Goal: Find specific page/section: Find specific page/section

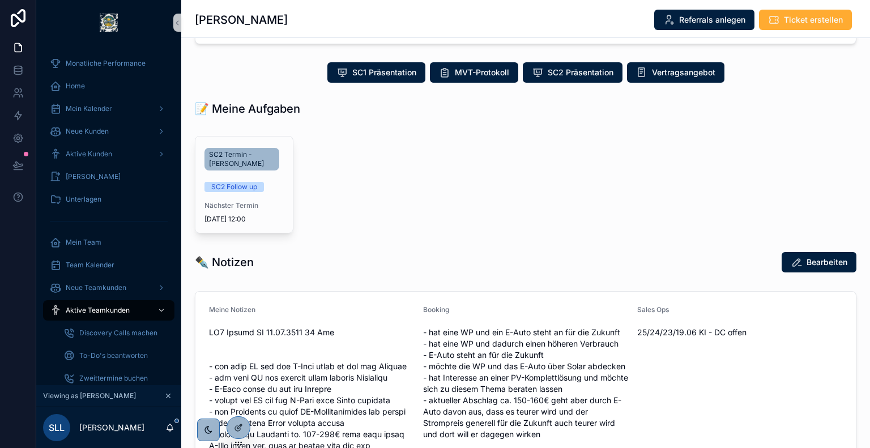
scroll to position [249, 0]
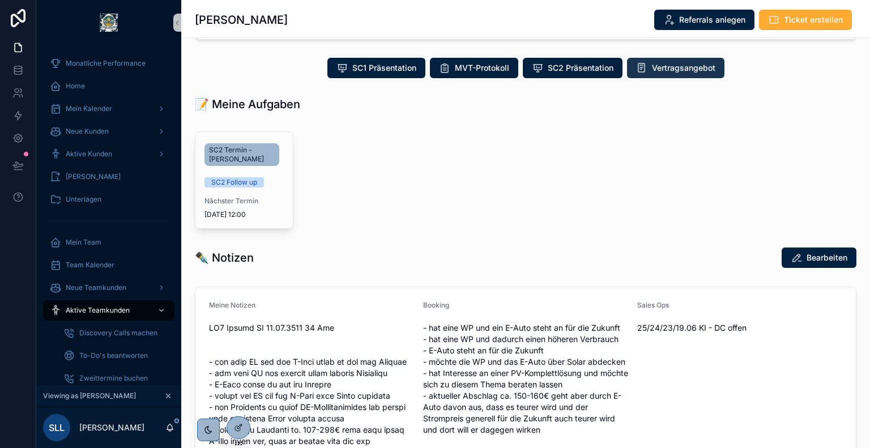
click at [652, 70] on span "Vertragsangebot" at bounding box center [683, 67] width 63 height 11
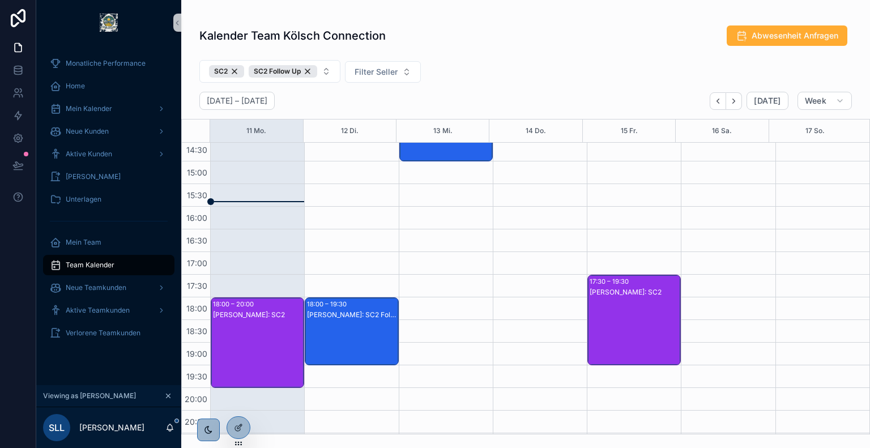
scroll to position [433, 0]
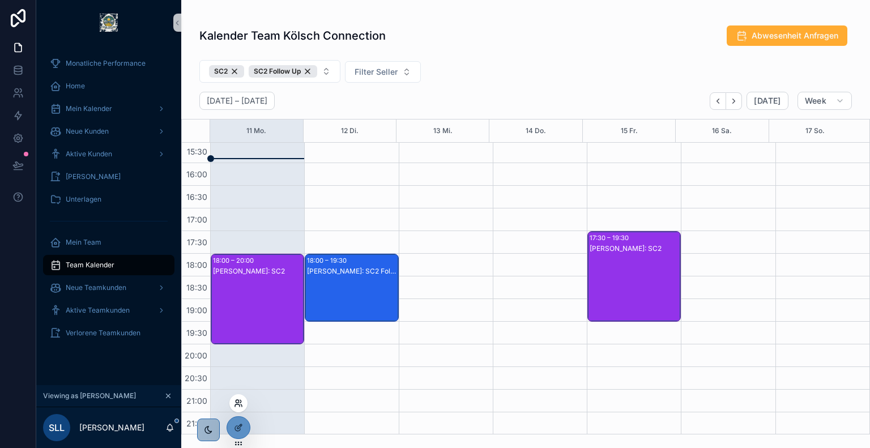
click at [238, 403] on icon at bounding box center [238, 403] width 9 height 9
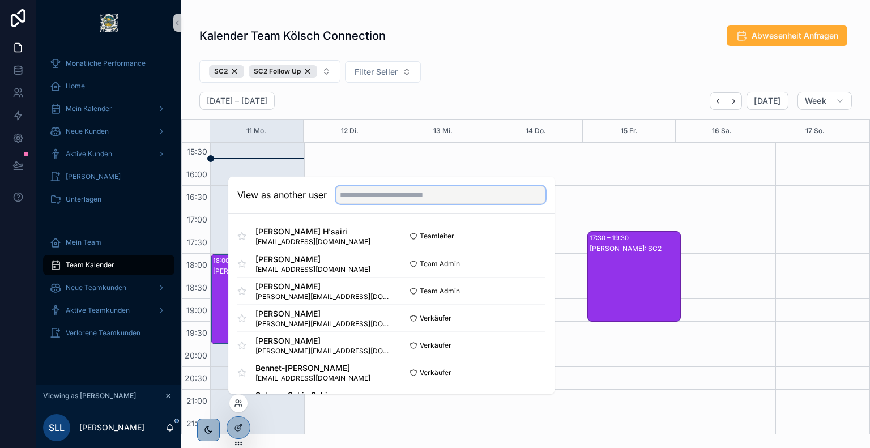
click at [417, 197] on input "text" at bounding box center [441, 195] width 210 height 18
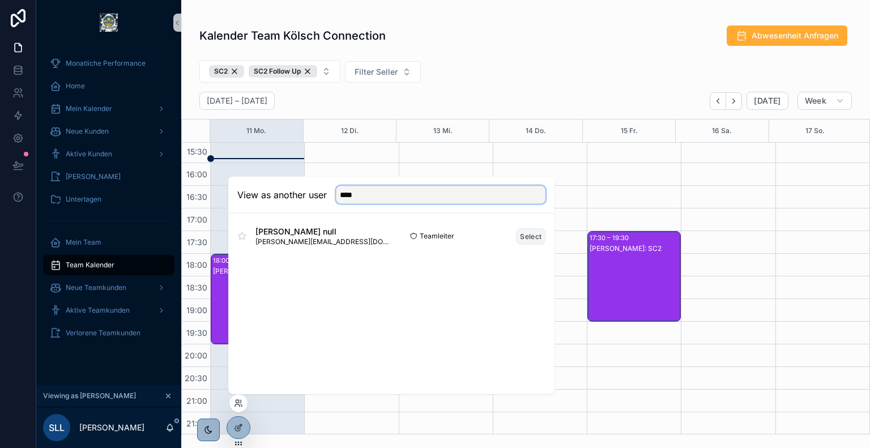
type input "****"
click at [536, 237] on button "Select" at bounding box center [530, 236] width 29 height 16
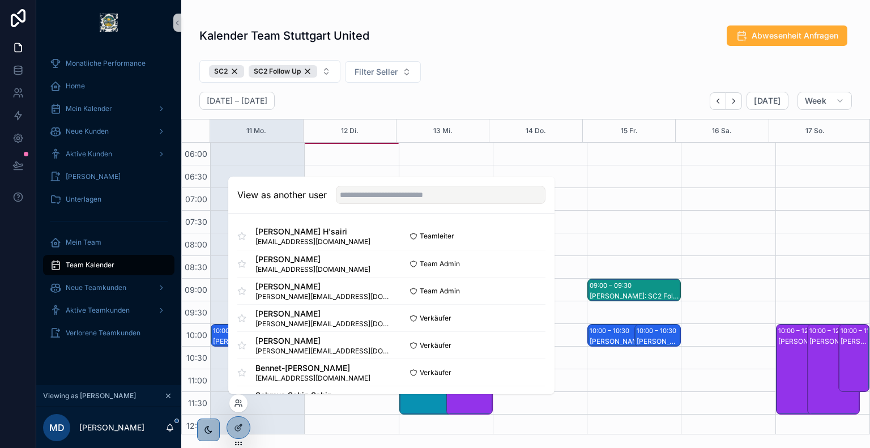
scroll to position [272, 0]
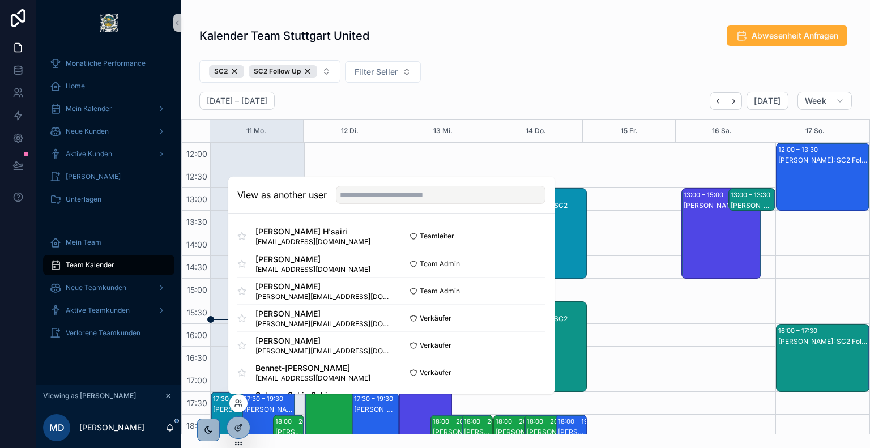
click at [566, 41] on div "Kalender Team Stuttgart United Abwesenheit Anfragen" at bounding box center [525, 36] width 653 height 22
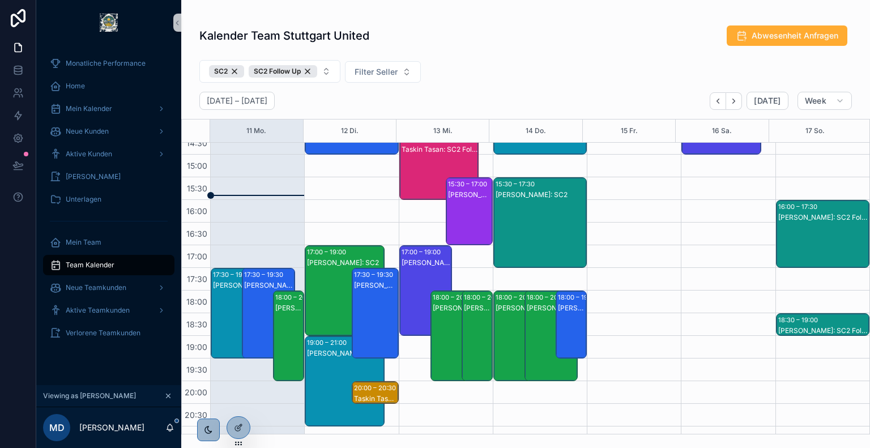
scroll to position [401, 0]
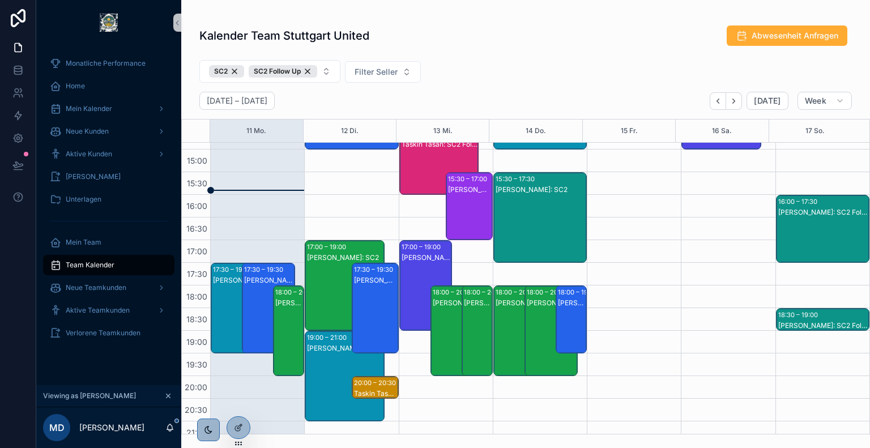
click at [258, 274] on div "17:30 – 19:30" at bounding box center [265, 269] width 42 height 11
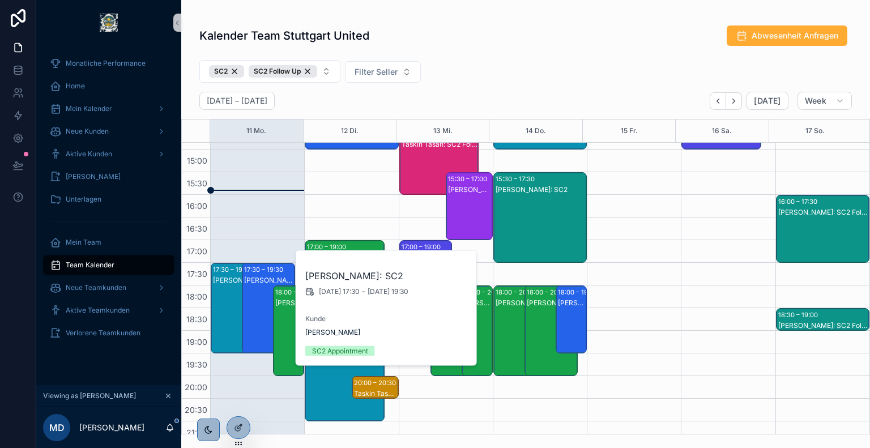
click at [232, 276] on div "[PERSON_NAME]: SC2" at bounding box center [238, 280] width 50 height 9
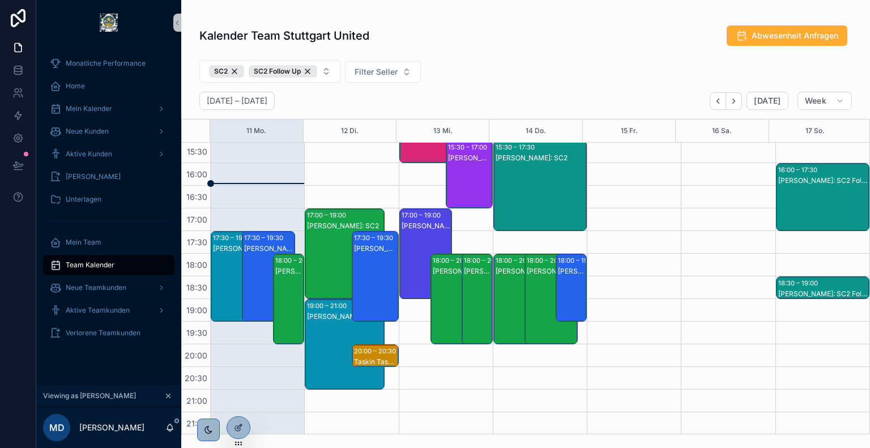
scroll to position [344, 0]
